Goal: Information Seeking & Learning: Learn about a topic

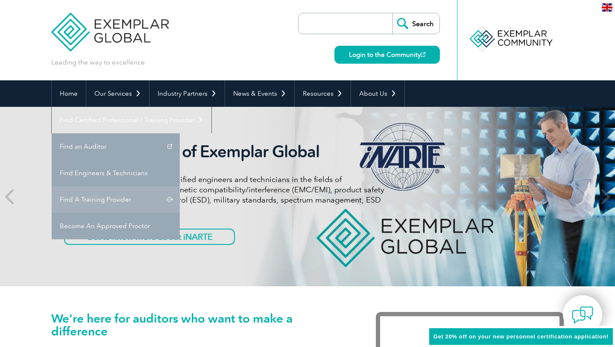
click at [180, 186] on link "Find A Training Provider" at bounding box center [116, 199] width 128 height 26
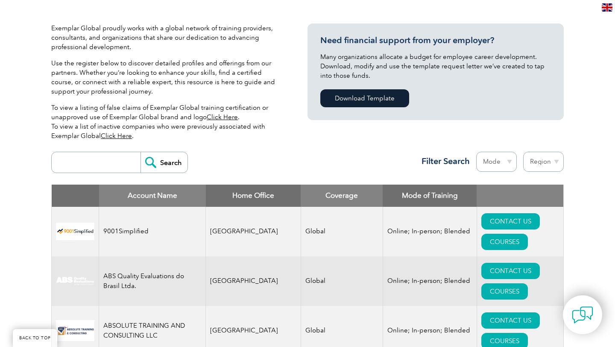
scroll to position [241, 0]
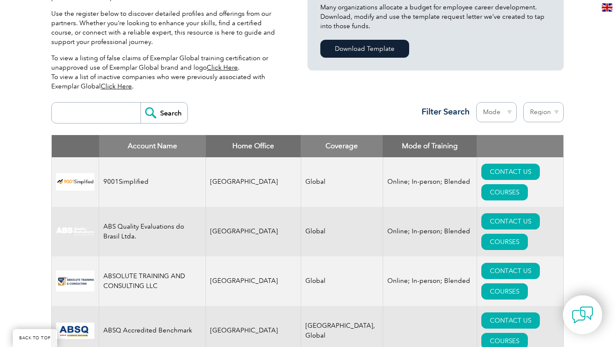
click at [110, 109] on input "search" at bounding box center [98, 113] width 85 height 21
type input "quality growth"
click at [141, 103] on input "Search" at bounding box center [164, 113] width 47 height 21
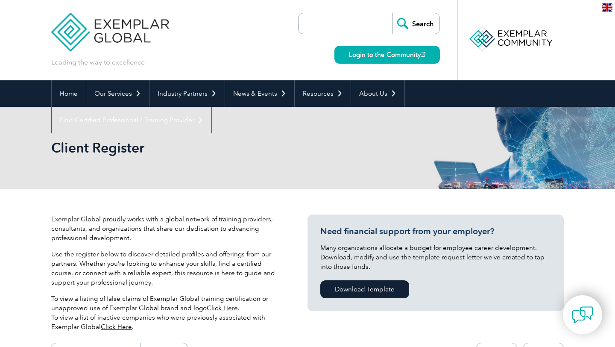
click at [107, 29] on img at bounding box center [110, 25] width 118 height 51
